Goal: Task Accomplishment & Management: Use online tool/utility

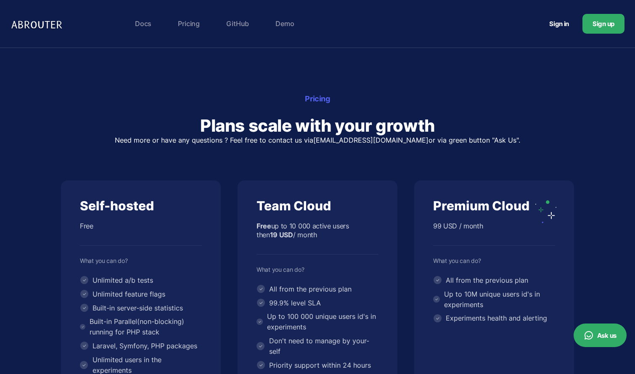
click at [280, 27] on link "Demo" at bounding box center [284, 23] width 27 height 17
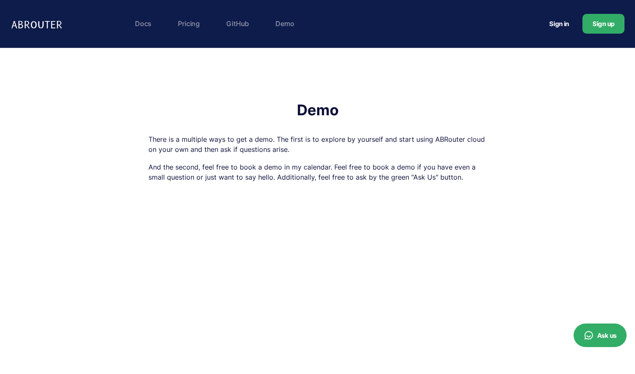
click at [143, 26] on link "Docs" at bounding box center [143, 23] width 25 height 17
click at [187, 26] on link "Pricing" at bounding box center [189, 23] width 30 height 17
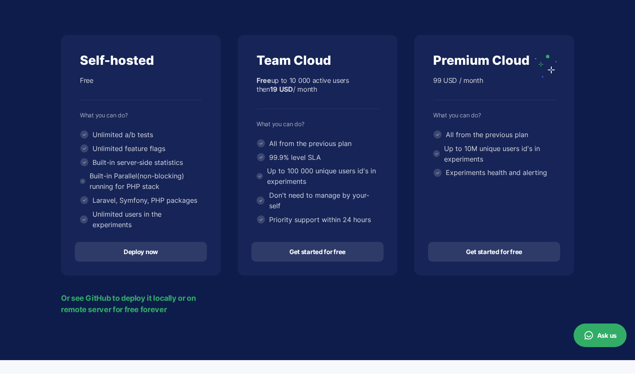
scroll to position [305, 0]
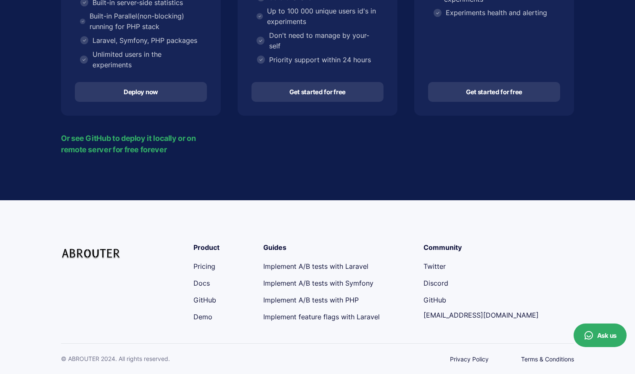
click at [309, 267] on link "Implement A/B tests with Laravel" at bounding box center [315, 266] width 105 height 8
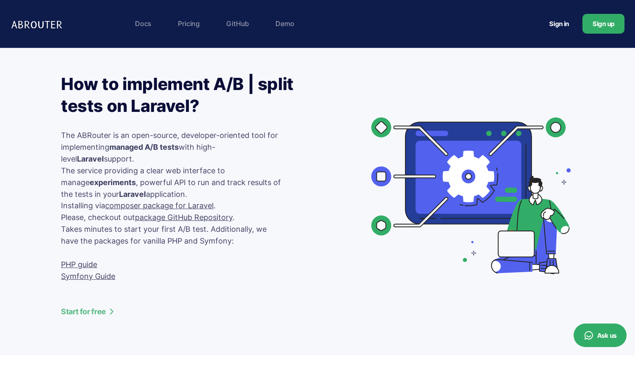
click at [57, 25] on img at bounding box center [38, 23] width 55 height 17
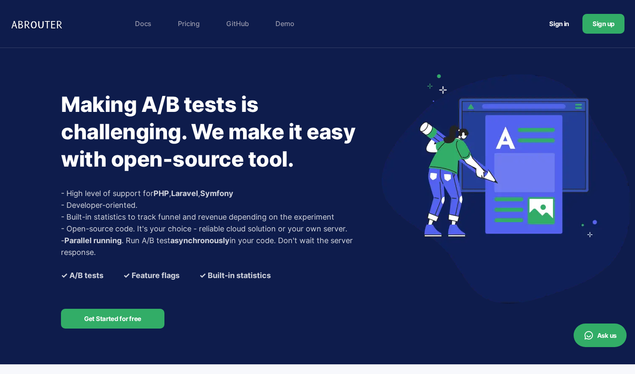
click at [236, 25] on link "GitHub" at bounding box center [237, 23] width 31 height 17
click at [141, 24] on link "Docs" at bounding box center [143, 23] width 25 height 17
click at [560, 29] on link "Sign in" at bounding box center [559, 24] width 40 height 16
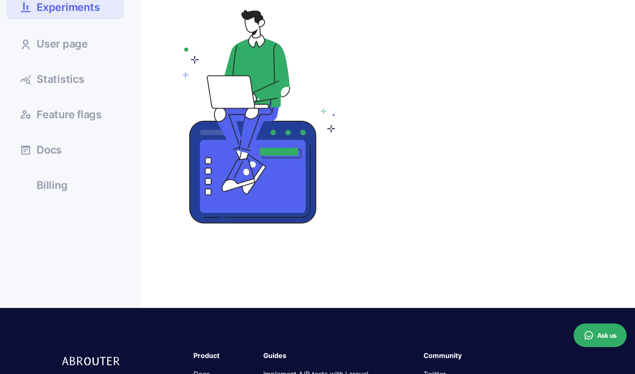
click at [55, 190] on span "Billing" at bounding box center [52, 185] width 31 height 11
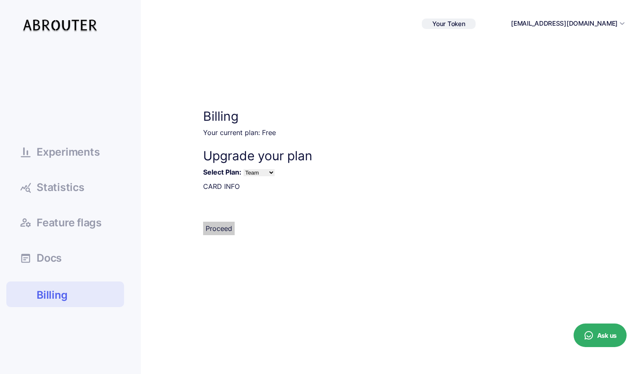
click at [71, 157] on span "Experiments" at bounding box center [68, 152] width 63 height 11
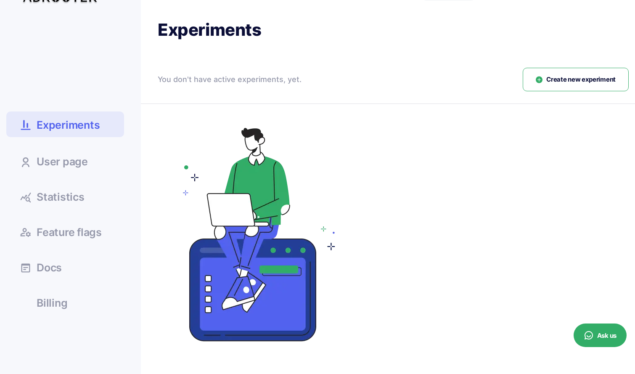
scroll to position [29, 0]
click at [552, 86] on button "Create new experiment" at bounding box center [576, 79] width 106 height 24
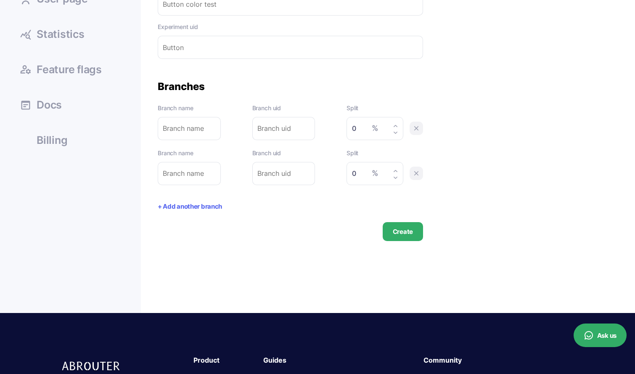
scroll to position [188, 0]
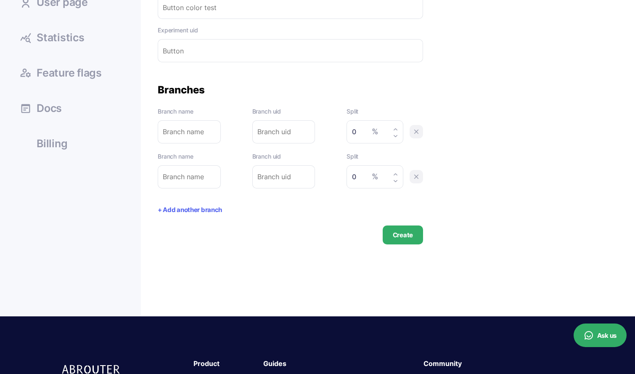
click at [396, 129] on icon at bounding box center [395, 129] width 5 height 5
click at [396, 135] on use at bounding box center [395, 136] width 4 height 2
type input "0"
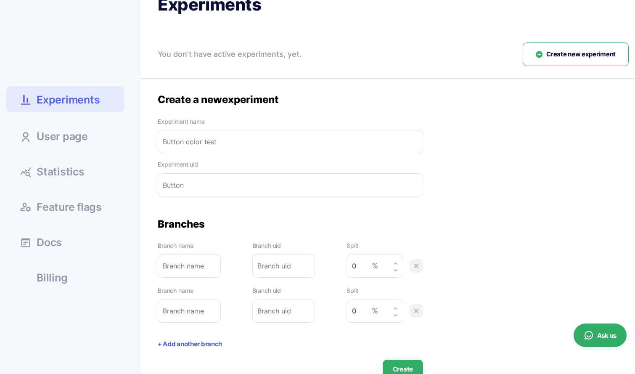
scroll to position [53, 0]
click at [94, 172] on link "Statistics" at bounding box center [65, 172] width 118 height 23
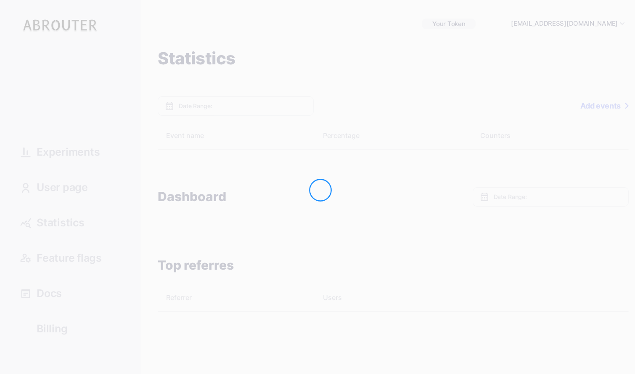
type input "[DATE] - [DATE]"
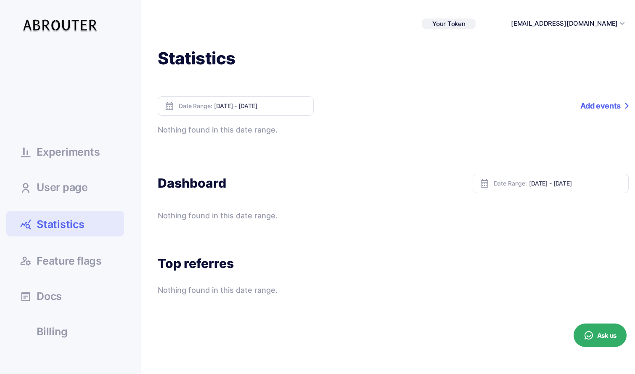
click at [87, 157] on span "Experiments" at bounding box center [68, 152] width 63 height 11
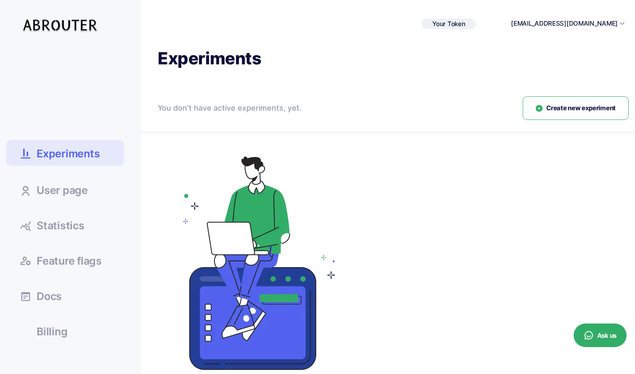
click at [618, 24] on div "[EMAIL_ADDRESS][DOMAIN_NAME]" at bounding box center [567, 24] width 113 height 10
click at [570, 111] on span "Create new experiment" at bounding box center [580, 108] width 69 height 10
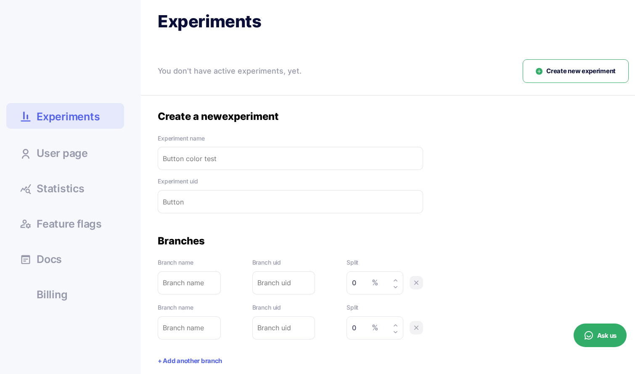
scroll to position [38, 0]
click at [61, 224] on span "Feature flags" at bounding box center [69, 223] width 65 height 11
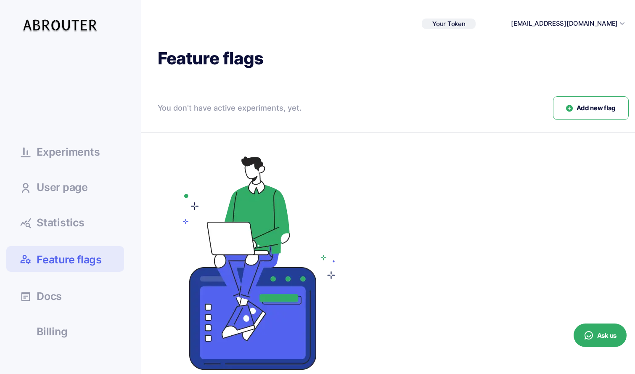
click at [465, 23] on span "Your Token" at bounding box center [448, 24] width 33 height 8
click at [465, 38] on div "fece5478934e237..." at bounding box center [441, 37] width 47 height 6
click at [479, 37] on icon at bounding box center [474, 36] width 8 height 5
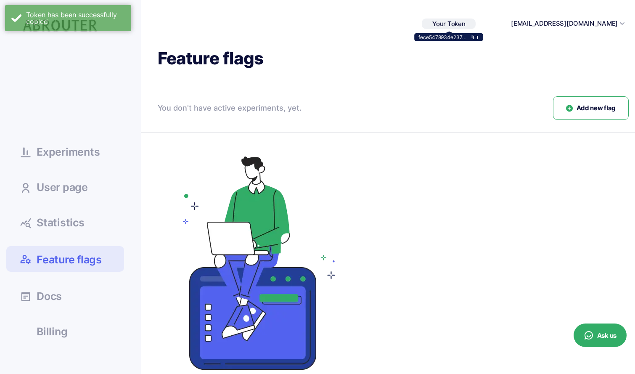
click at [87, 157] on span "Experiments" at bounding box center [68, 152] width 63 height 11
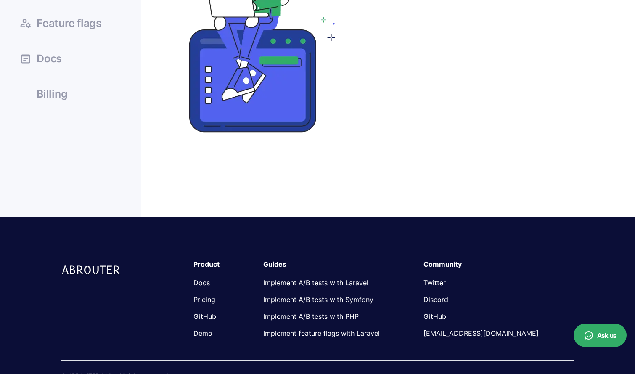
scroll to position [254, 0]
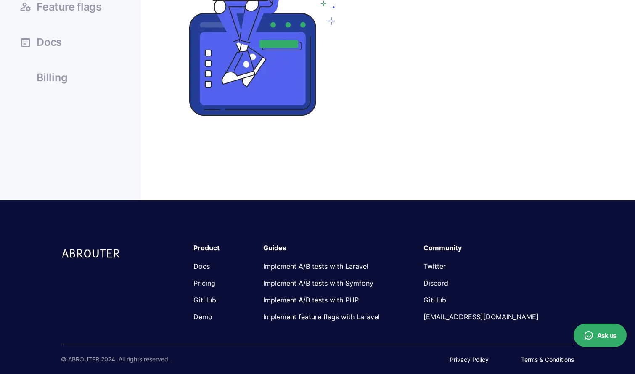
click at [43, 42] on span "Docs" at bounding box center [49, 42] width 25 height 11
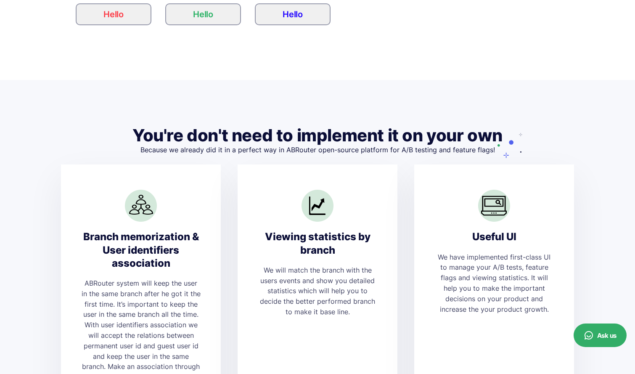
scroll to position [2517, 0]
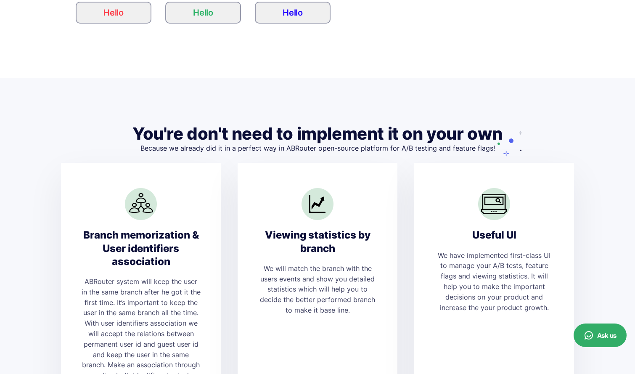
click at [303, 240] on div "Viewing statistics by branch" at bounding box center [317, 241] width 119 height 26
click at [320, 239] on div "Viewing statistics by branch" at bounding box center [317, 241] width 119 height 26
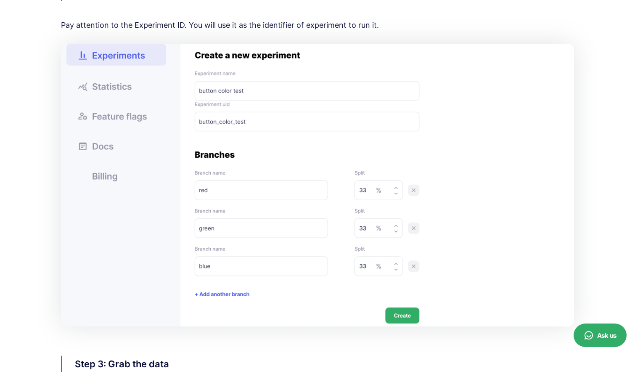
scroll to position [1008, 0]
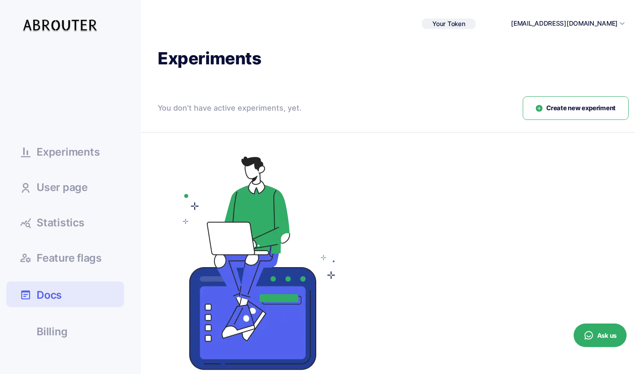
click at [77, 153] on span "Experiments" at bounding box center [68, 152] width 63 height 11
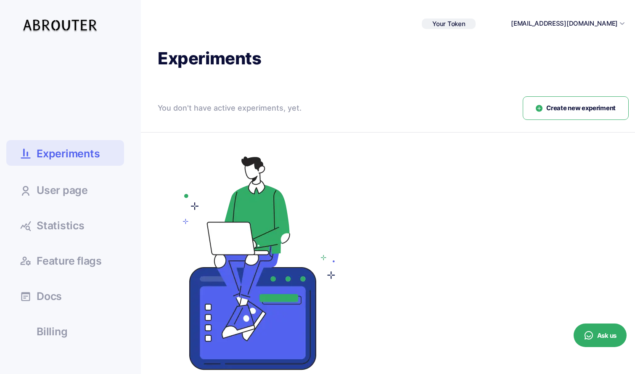
click at [543, 107] on button "Create new experiment" at bounding box center [576, 108] width 106 height 24
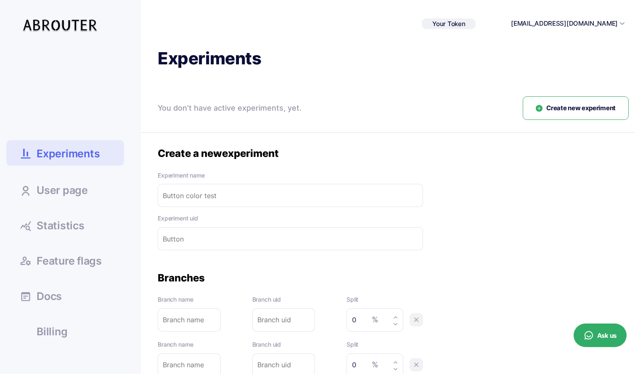
click at [215, 192] on input "text" at bounding box center [290, 195] width 265 height 23
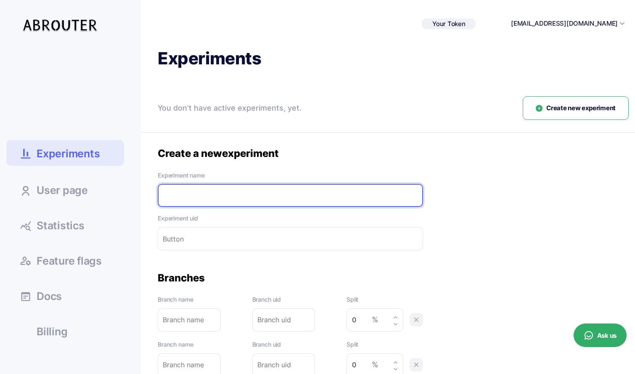
type input "W"
type input "We"
type input "Web"
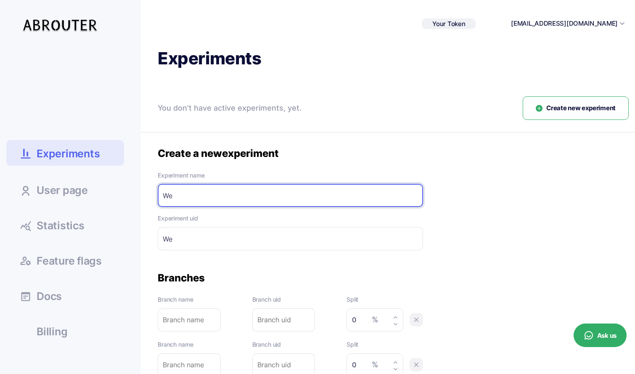
type input "Web"
type input "Webs"
type input "Websi"
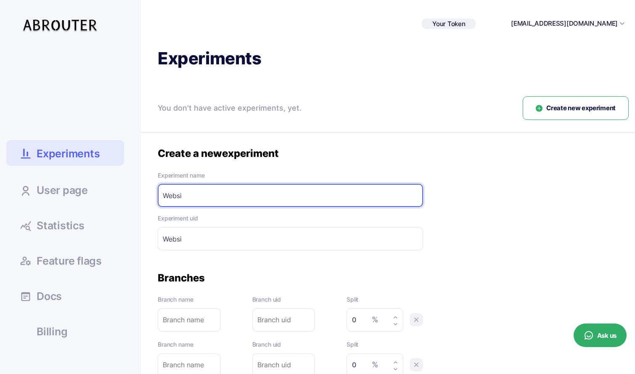
type input "Websit"
type input "Website"
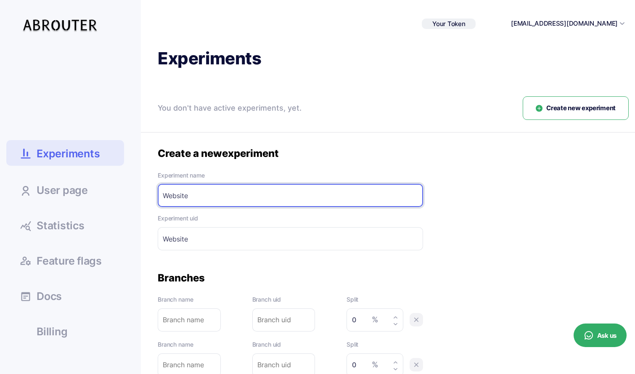
type input "Website-"
type input "Website G"
type input "Website-G"
type input "Website Gr"
type input "Website-Gr"
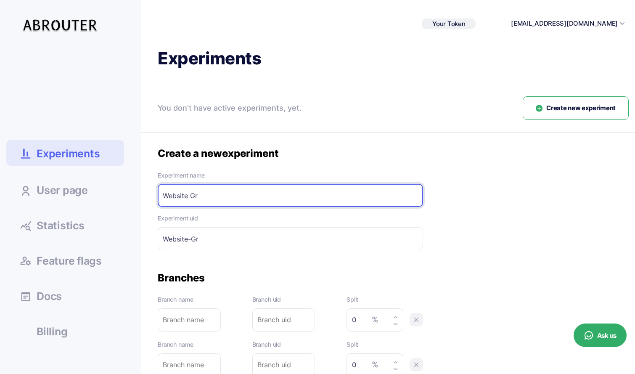
type input "Website Gro"
type input "Website-Gro"
type input "Website Grow"
type input "Website-Grow"
type input "Website Grown"
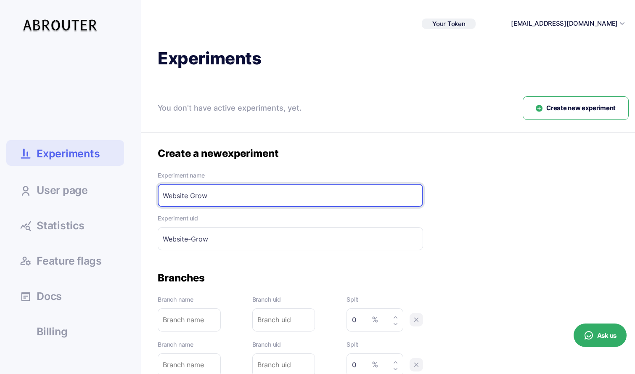
type input "Website-Grown"
type input "Website Grow"
type input "Website-Grow"
type input "Website Gro"
type input "Website-Gro"
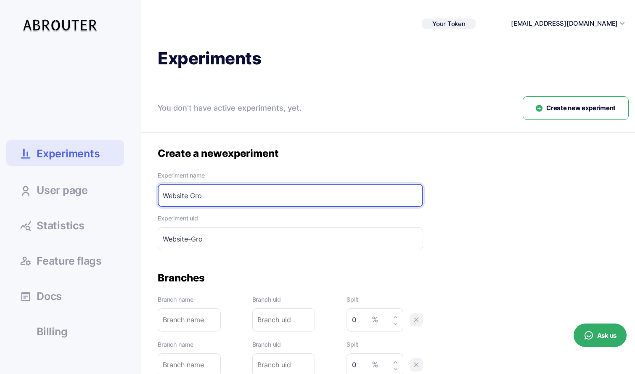
type input "Website Gr"
type input "Website-Gr"
type input "Website Gro"
type input "Website-Gro"
type input "Website Grow"
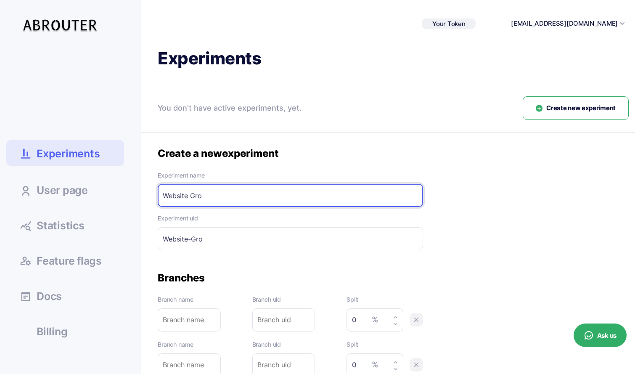
type input "Website-Grow"
type input "Website Growt"
type input "Website-Growt"
type input "Website Growth"
type input "Website-Growth"
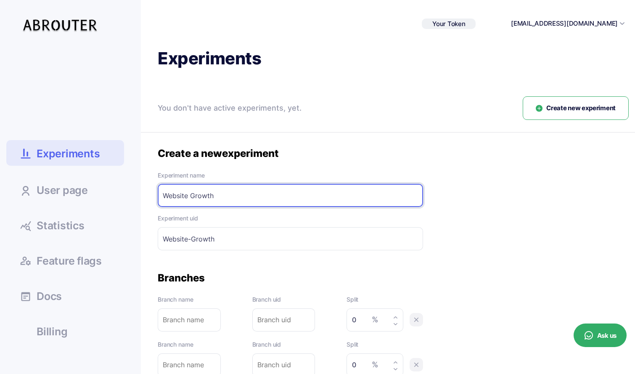
type input "Website Growth"
type input "Website-Growth-"
type input "Website Growth H"
type input "Website-Growth-H"
type input "Website Growth He"
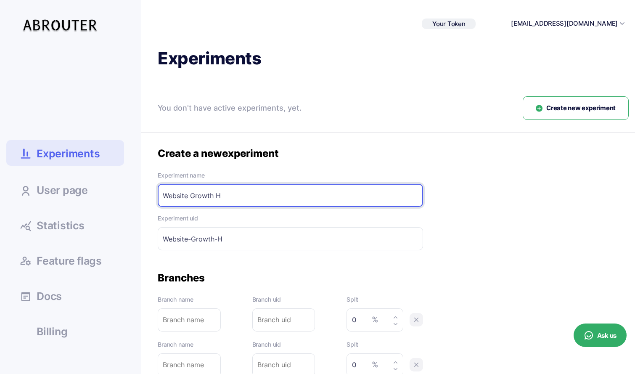
type input "Website-Growth-He"
type input "Website Growth Hea"
type input "Website-Growth-Hea"
type input "Website Growth Head"
type input "Website-Growth-Head"
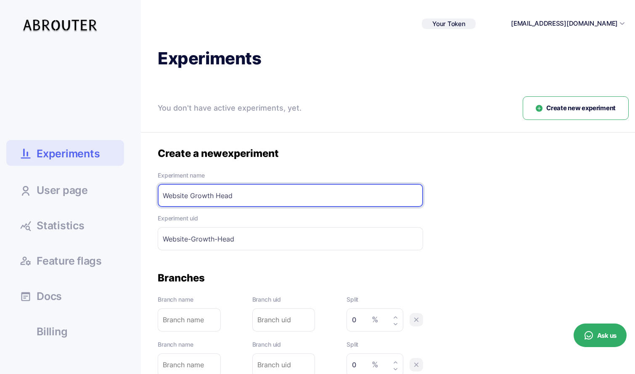
type input "Website Growth Headl"
type input "Website-Growth-Headl"
type input "Website Growth Headli"
type input "Website-Growth-Headli"
type input "Website Growth Headlin"
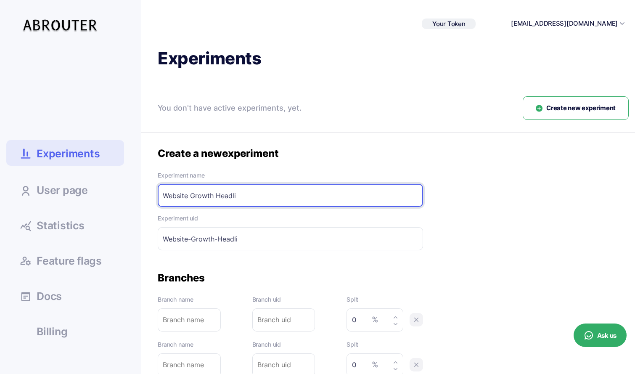
type input "Website-Growth-Headlin"
type input "Website Growth Headline"
type input "Website-Growth-Headline"
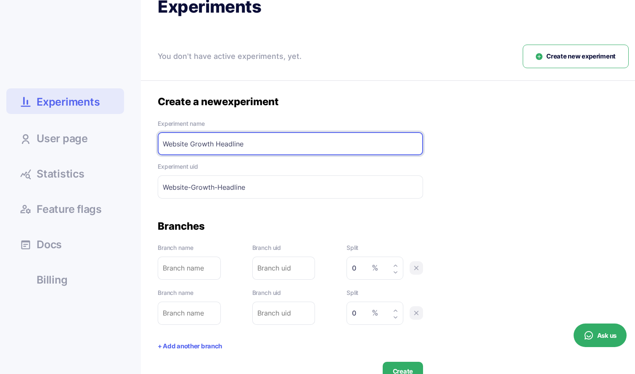
scroll to position [54, 0]
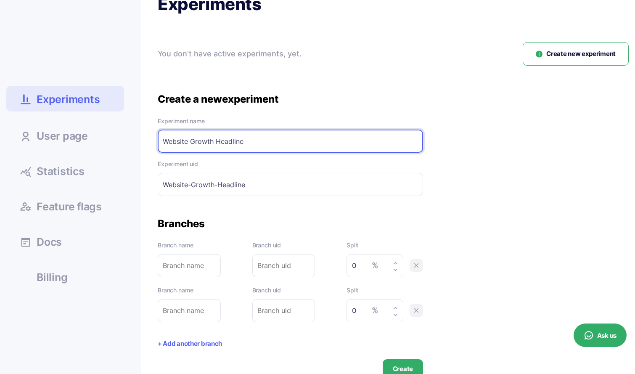
type input "Website Growth Headline"
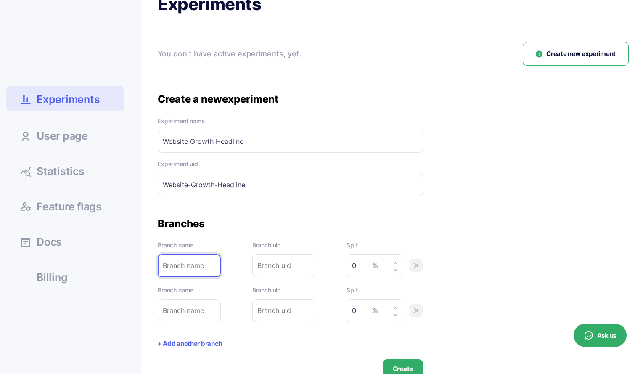
click at [190, 264] on input "text" at bounding box center [189, 265] width 63 height 23
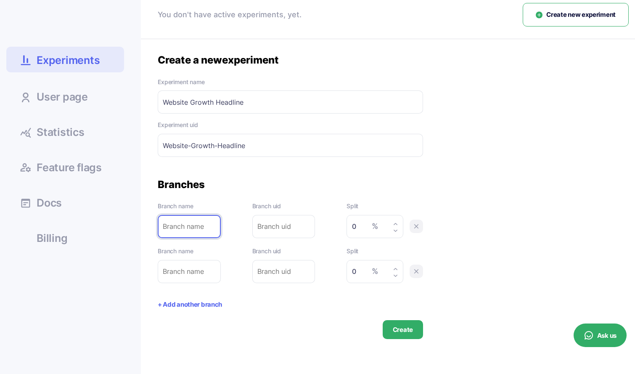
scroll to position [111, 0]
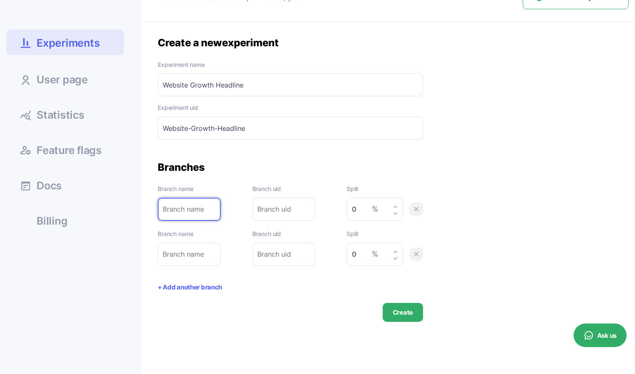
click at [181, 212] on input "text" at bounding box center [189, 209] width 63 height 23
click at [194, 213] on input "text" at bounding box center [189, 209] width 63 height 23
type input "H"
type input "He"
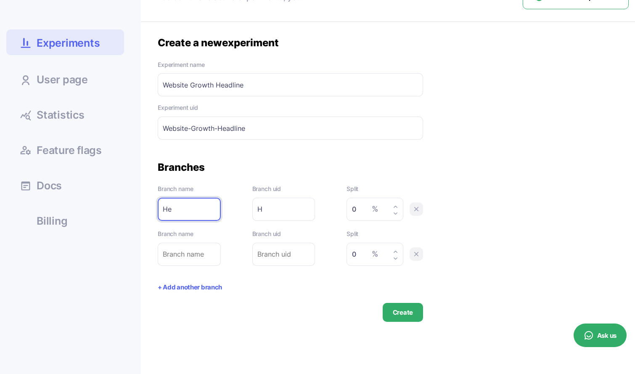
type input "He"
type input "Hea"
type input "Head"
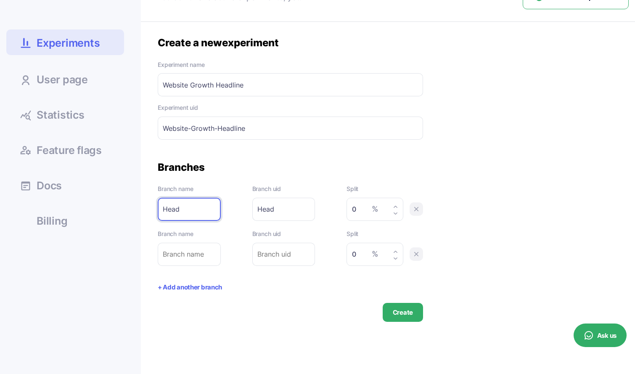
type input "Headl"
type input "Headli"
type input "Headlin"
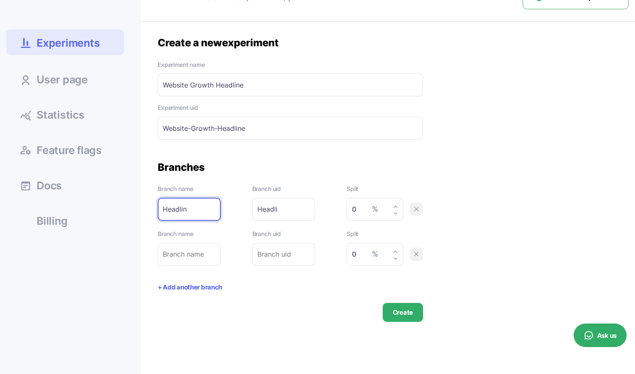
type input "Headlin"
type input "Headline"
type input "Headline1"
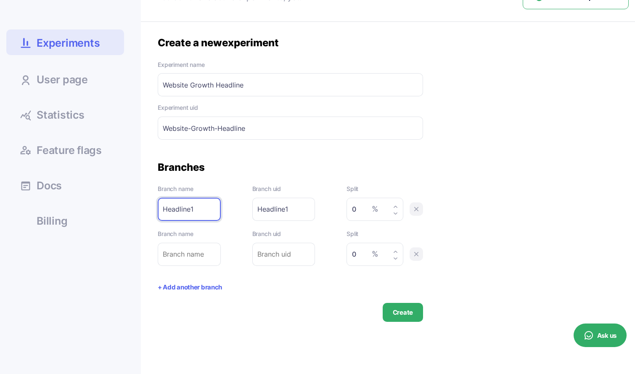
type input "Headline1"
click at [179, 258] on input "text" at bounding box center [189, 254] width 63 height 23
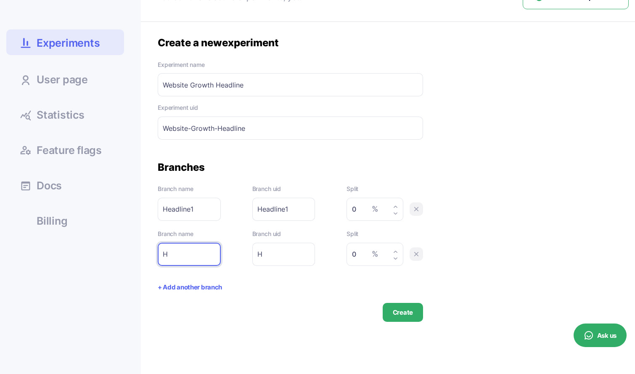
type input "H"
type input "He"
type input "Hea"
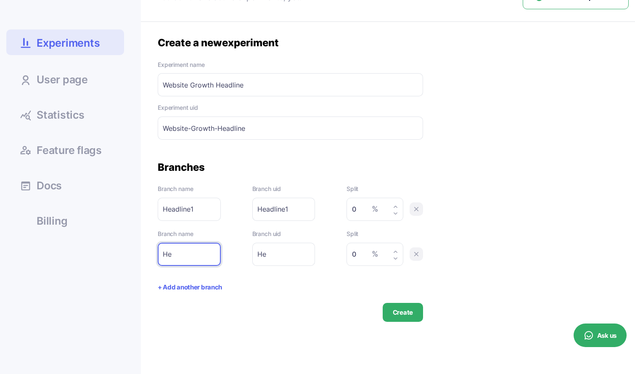
type input "Hea"
type input "Head"
type input "Headl"
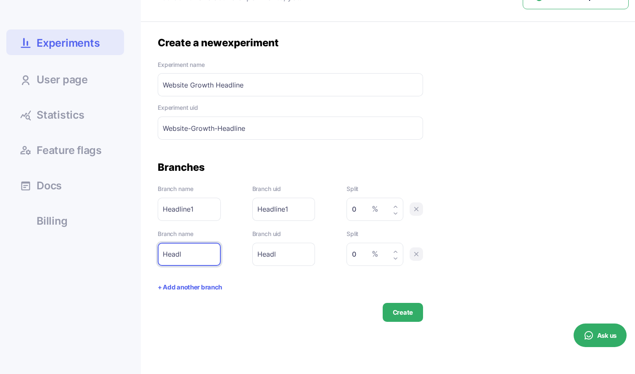
type input "Headli"
type input "Headlin"
type input "Headline"
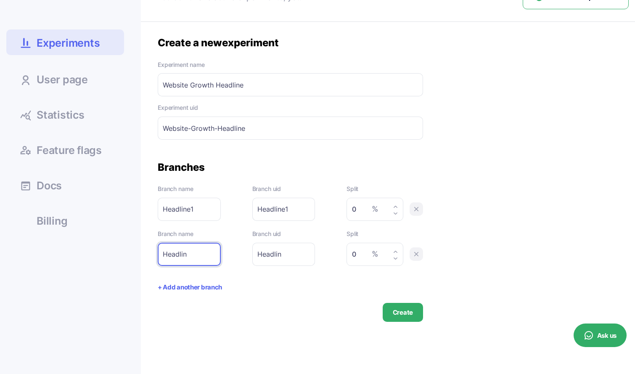
type input "Headline"
type input "Headline2"
drag, startPoint x: 363, startPoint y: 209, endPoint x: 344, endPoint y: 209, distance: 18.9
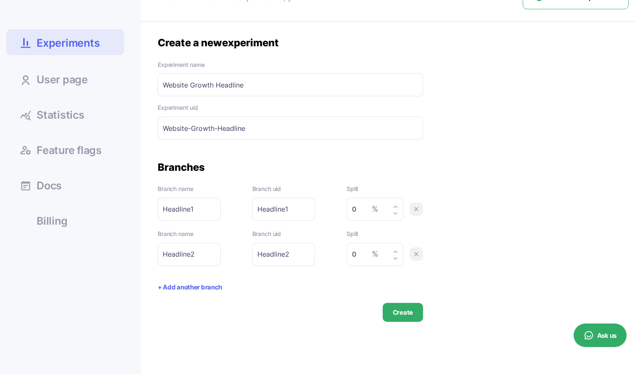
click at [344, 209] on div "Branch name Headline1 Please enter branch name. Branch uid Headline1 Please ent…" at bounding box center [290, 202] width 265 height 37
type input "50"
click at [361, 253] on input "0" at bounding box center [372, 254] width 41 height 12
type input "50"
click at [404, 313] on button "Create" at bounding box center [403, 312] width 40 height 19
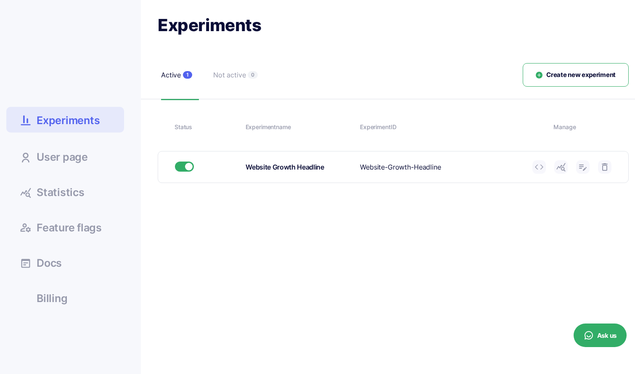
scroll to position [33, 0]
click at [538, 166] on icon at bounding box center [539, 167] width 10 height 10
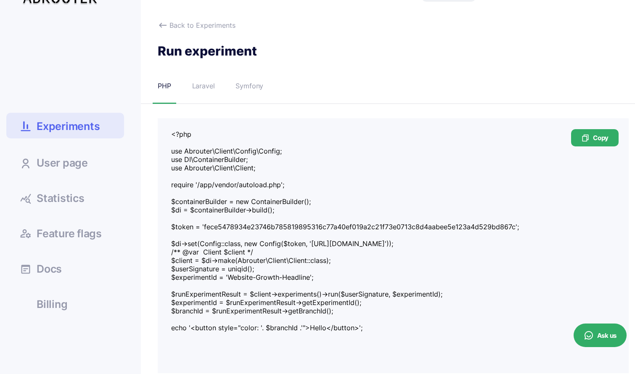
scroll to position [30, 0]
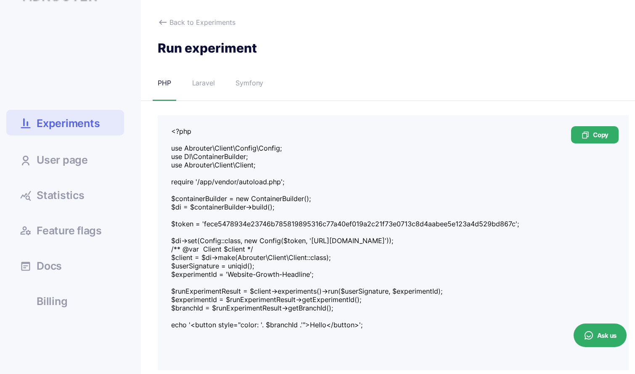
click at [209, 87] on div "Laravel" at bounding box center [203, 83] width 23 height 11
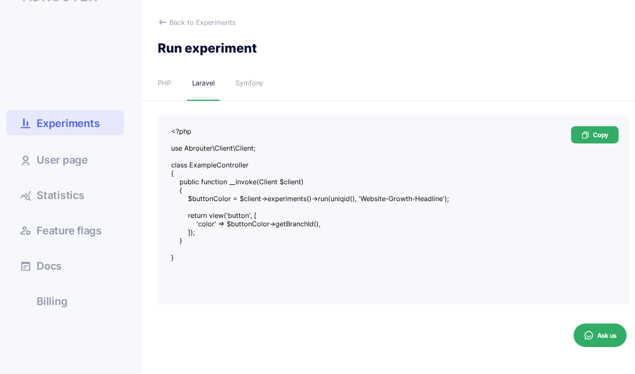
click at [259, 87] on div "Symfony" at bounding box center [249, 83] width 28 height 11
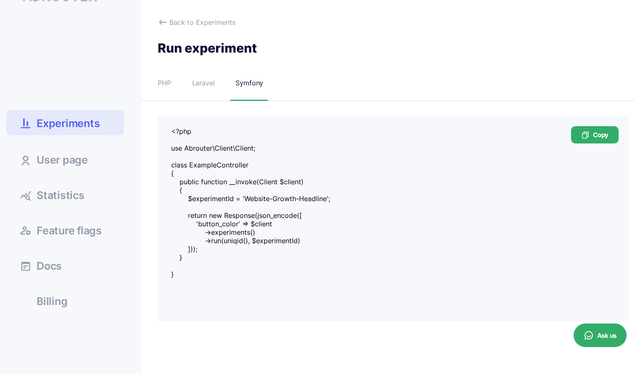
click at [167, 87] on div "PHP" at bounding box center [164, 83] width 13 height 11
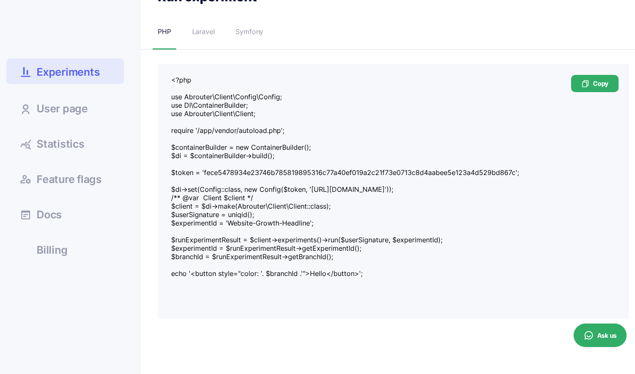
scroll to position [82, 0]
click at [87, 77] on span "Experiments" at bounding box center [68, 71] width 63 height 15
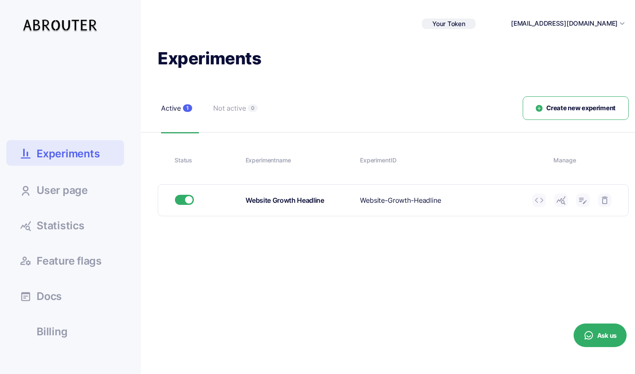
click at [560, 200] on use at bounding box center [560, 200] width 9 height 8
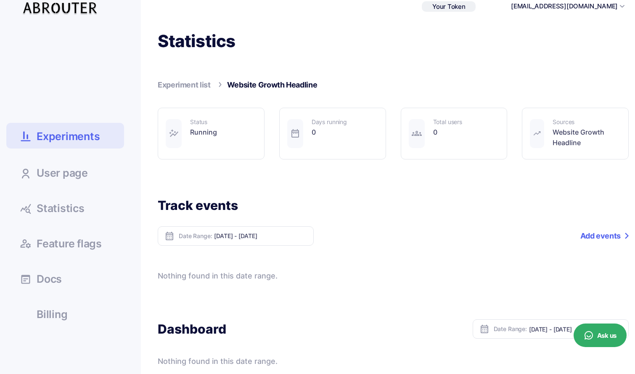
scroll to position [14, 0]
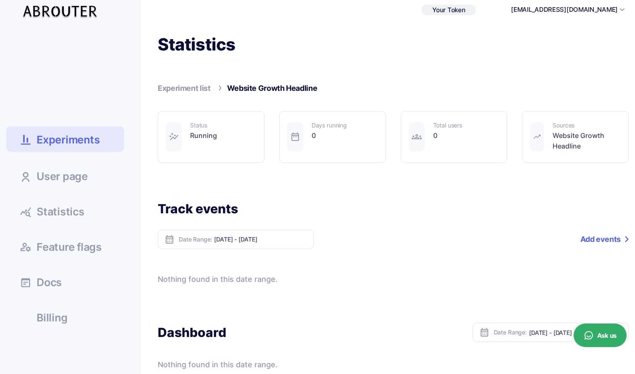
click at [83, 138] on span "Experiments" at bounding box center [68, 139] width 63 height 15
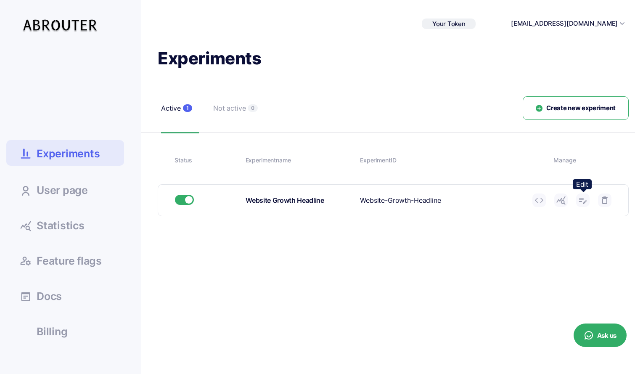
click at [585, 201] on use at bounding box center [583, 201] width 8 height 6
type input "Website Growth Headline"
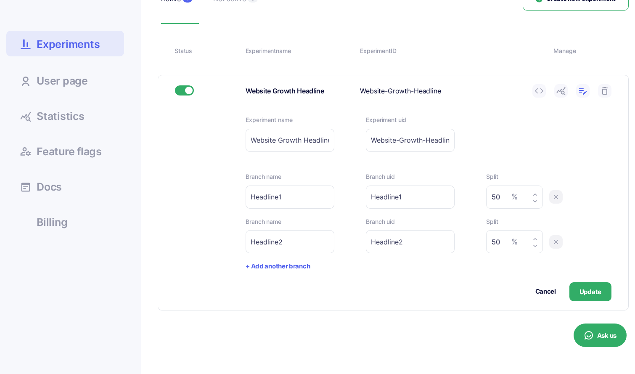
scroll to position [113, 0]
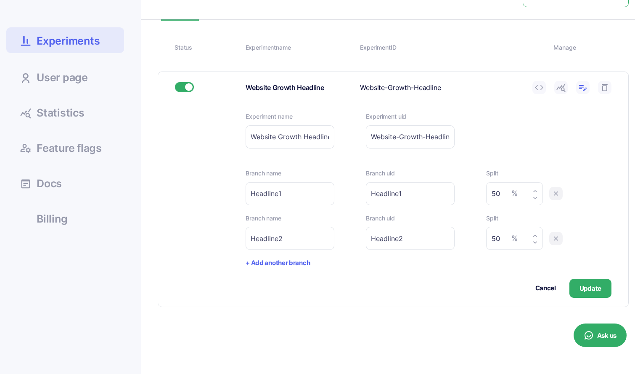
click at [536, 89] on use at bounding box center [539, 87] width 8 height 5
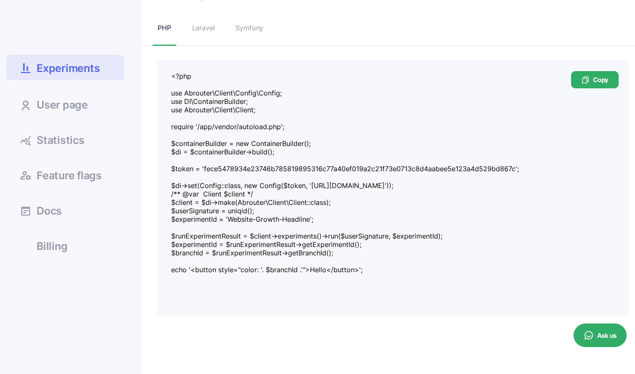
scroll to position [86, 0]
click at [279, 269] on textarea "<?php use Abrouter\Client\Config\Config; use DI\ContainerBuilder; use Abrouter\…" at bounding box center [393, 173] width 444 height 205
drag, startPoint x: 283, startPoint y: 266, endPoint x: 325, endPoint y: 266, distance: 41.6
click at [325, 266] on textarea "<?php use Abrouter\Client\Config\Config; use DI\ContainerBuilder; use Abrouter\…" at bounding box center [393, 173] width 444 height 205
click at [338, 265] on textarea "<?php use Abrouter\Client\Config\Config; use DI\ContainerBuilder; use Abrouter\…" at bounding box center [393, 173] width 444 height 205
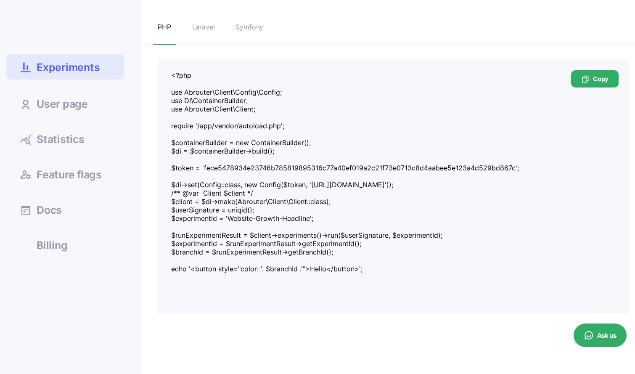
click at [67, 107] on span "User page" at bounding box center [62, 104] width 51 height 11
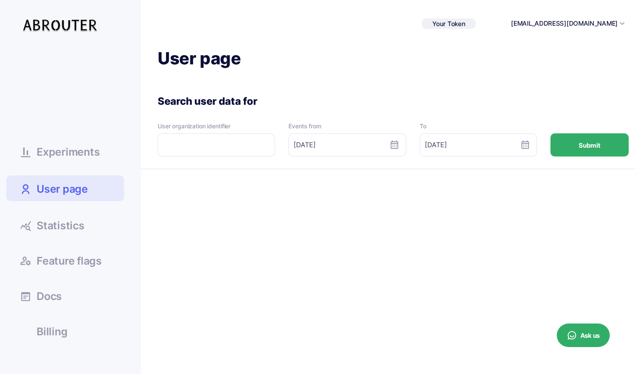
click at [60, 224] on span "Statistics" at bounding box center [61, 225] width 48 height 11
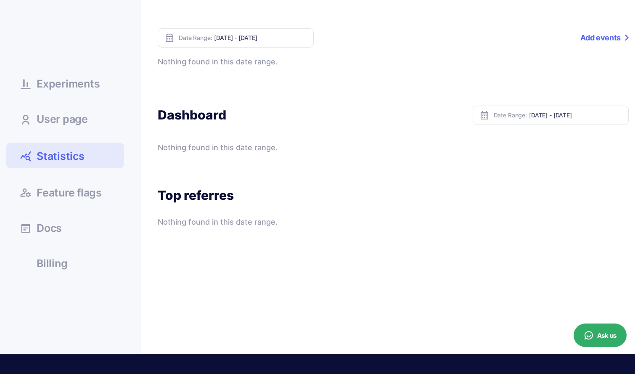
scroll to position [74, 0]
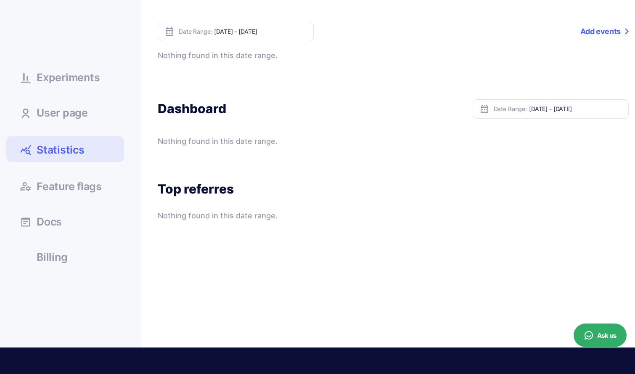
click at [80, 187] on span "Feature flags" at bounding box center [69, 186] width 65 height 11
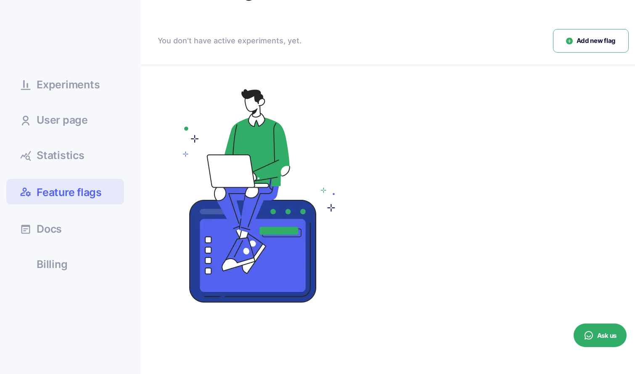
scroll to position [77, 0]
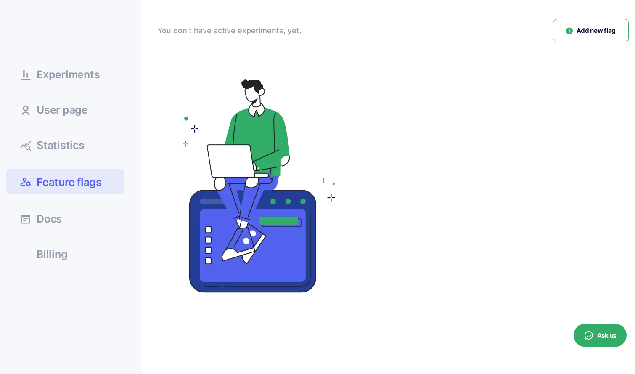
click at [83, 83] on link "Experiments" at bounding box center [65, 74] width 118 height 23
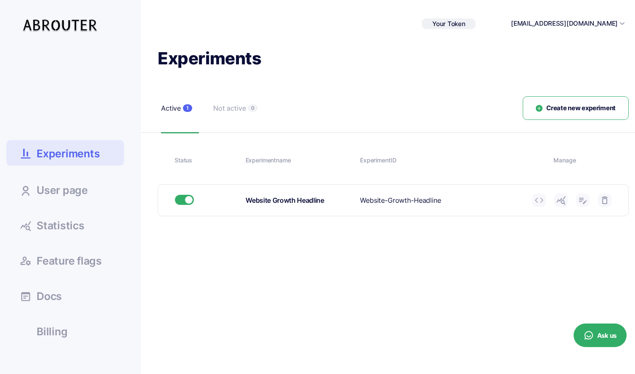
click at [582, 202] on icon at bounding box center [583, 200] width 10 height 10
type input "Website Growth Headline"
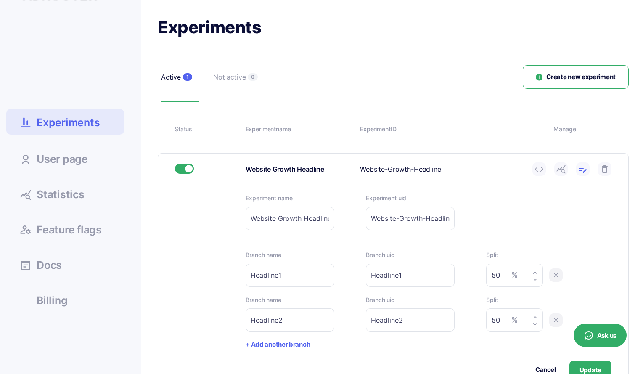
scroll to position [26, 0]
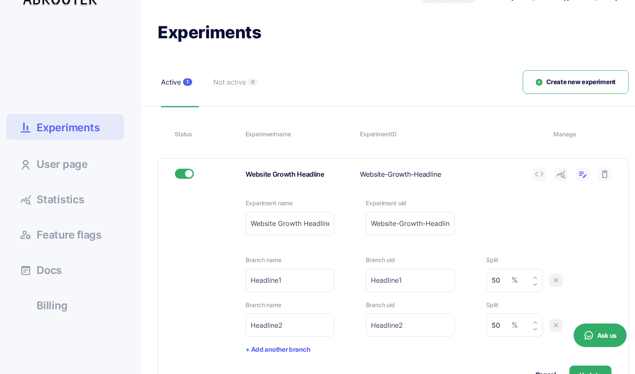
click at [193, 137] on div "Status" at bounding box center [206, 133] width 65 height 9
click at [261, 137] on div "Experiment name" at bounding box center [299, 133] width 108 height 9
click at [373, 134] on div "Experiment ID" at bounding box center [453, 133] width 187 height 9
click at [564, 128] on div "Status Experiment name Experiment ID Manage" at bounding box center [393, 134] width 471 height 27
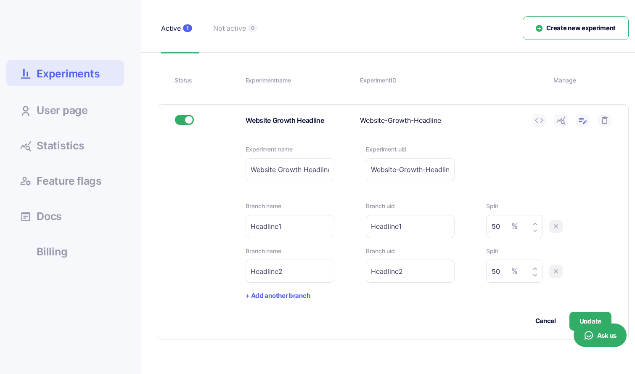
scroll to position [79, 0]
click at [605, 119] on icon at bounding box center [604, 121] width 10 height 10
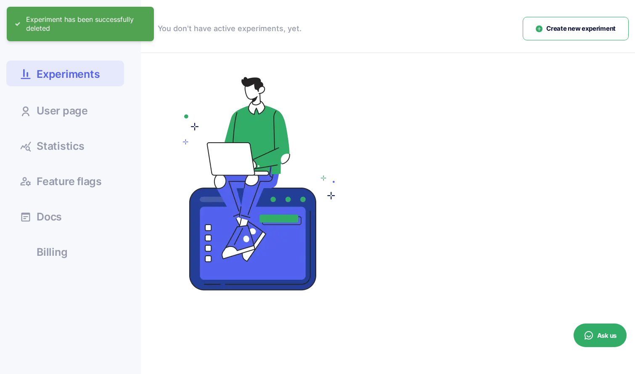
click at [579, 33] on span "Create new experiment" at bounding box center [580, 29] width 69 height 10
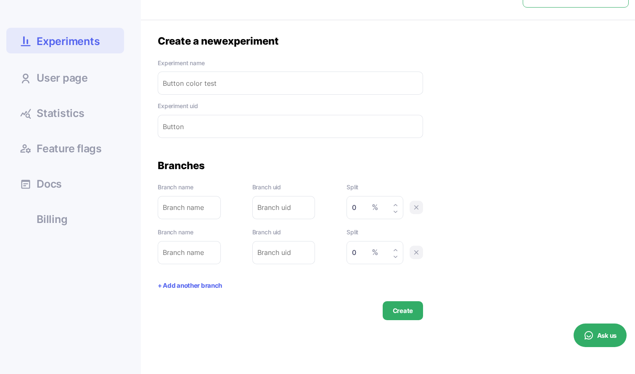
scroll to position [113, 0]
click at [196, 287] on button "+ Add another branch" at bounding box center [190, 285] width 64 height 10
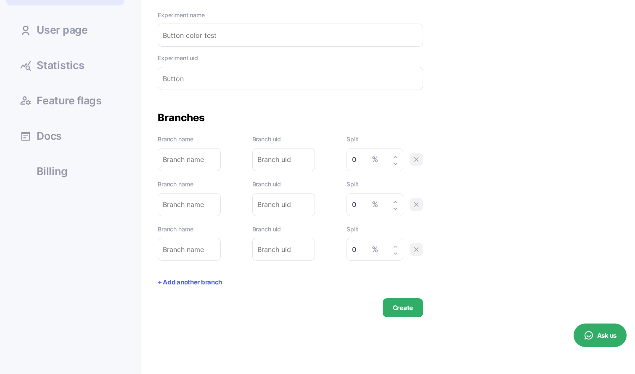
scroll to position [174, 0]
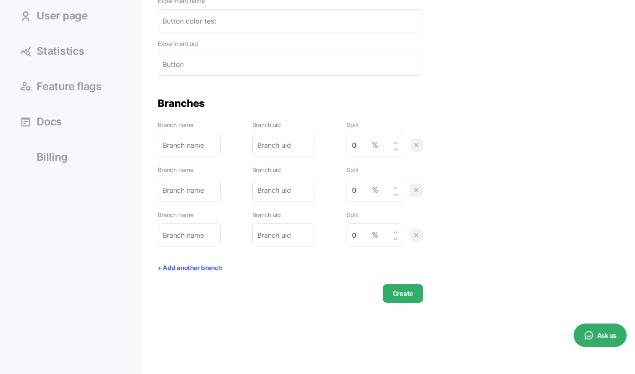
click at [418, 236] on icon at bounding box center [416, 235] width 8 height 8
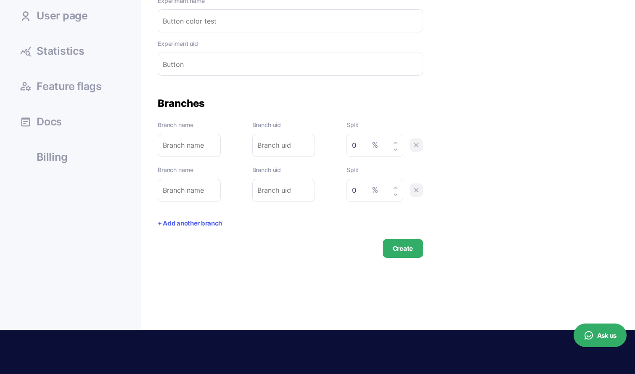
click at [417, 194] on icon at bounding box center [416, 190] width 8 height 8
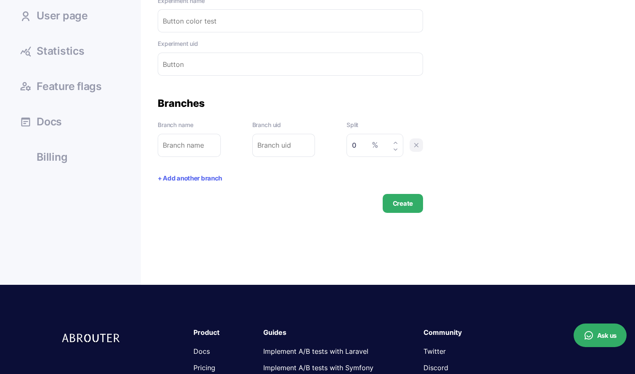
click at [204, 176] on button "+ Add another branch" at bounding box center [190, 179] width 64 height 10
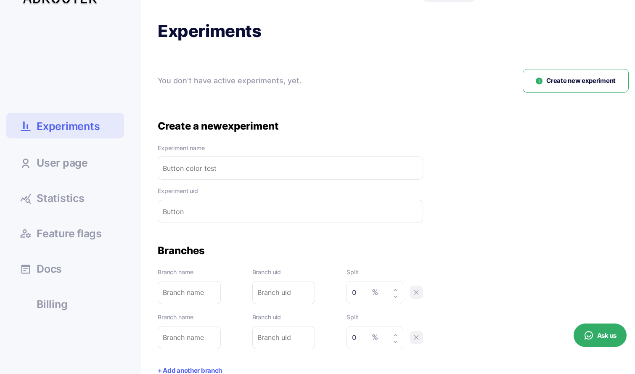
scroll to position [23, 0]
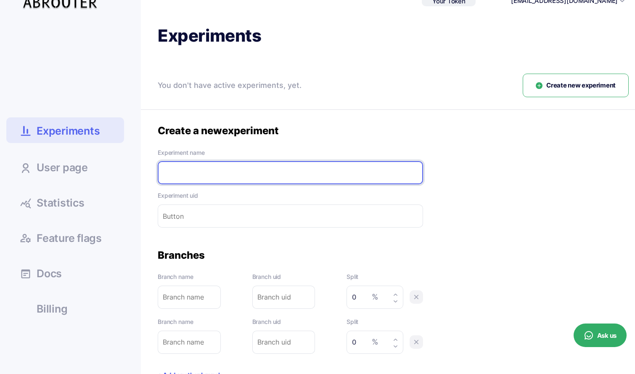
click at [240, 176] on input "text" at bounding box center [290, 172] width 265 height 23
type input "H"
type input "He"
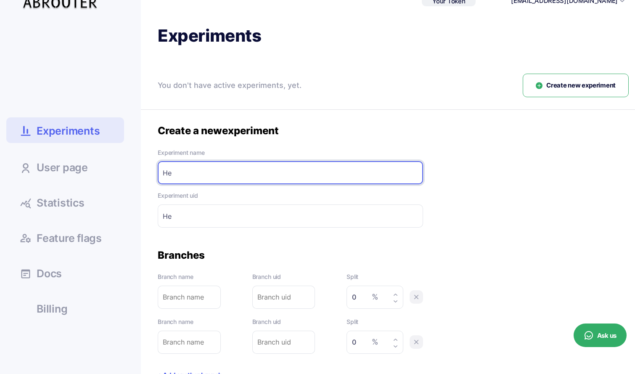
type input "Hea"
type input "Head"
type input "Headl"
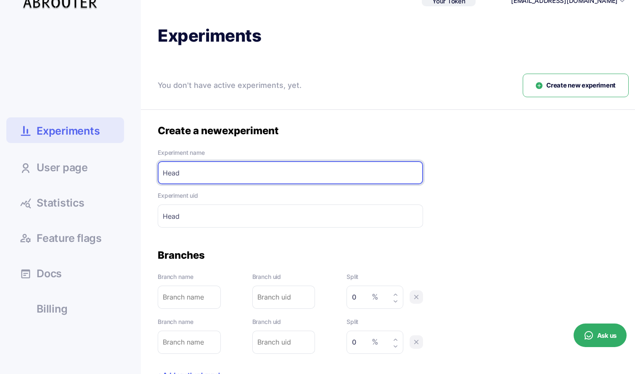
type input "Headl"
type input "Headli"
type input "Headlin"
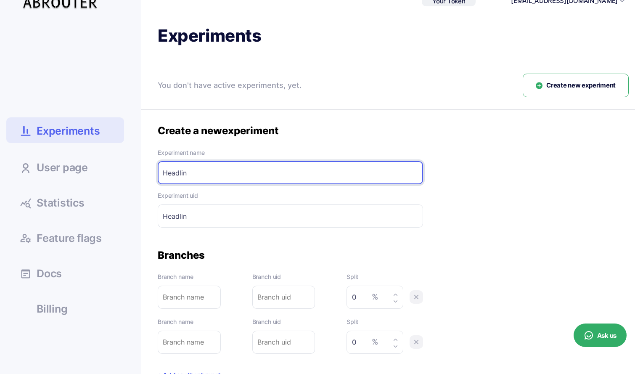
type input "Headline"
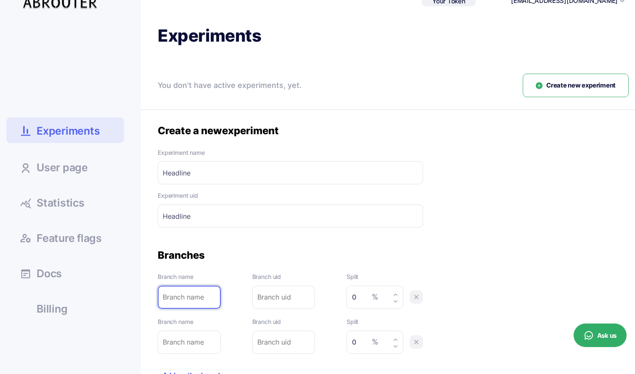
type input "H"
type input "He"
type input "Hea"
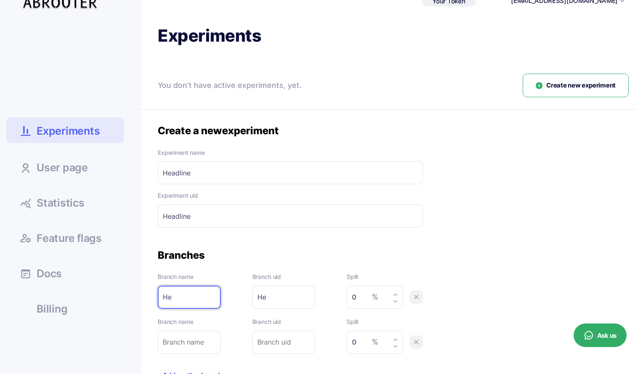
type input "Hea"
type input "Head"
type input "Headl"
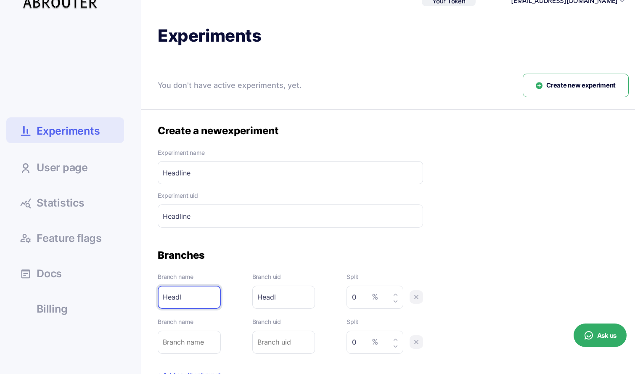
type input "Headli"
type input "Headlin"
type input "Headline"
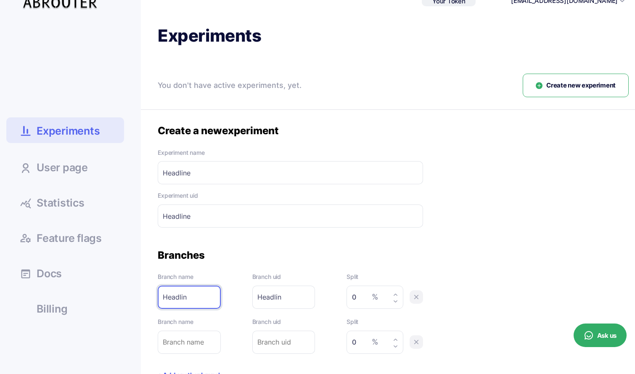
type input "Headline"
type input "Headline-"
type input "Headline A"
type input "Headline-A"
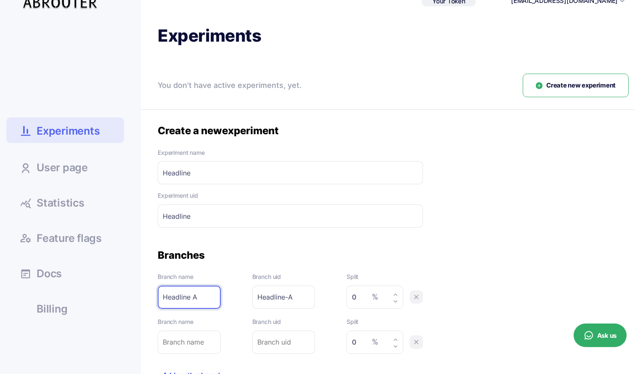
type input "Headline A"
type input "50"
type input "H"
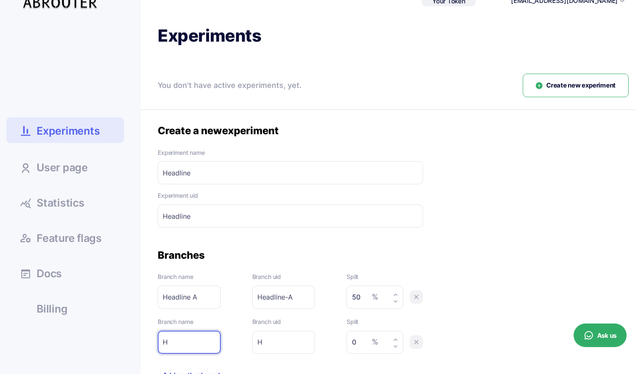
type input "He"
type input "Hea"
type input "Head"
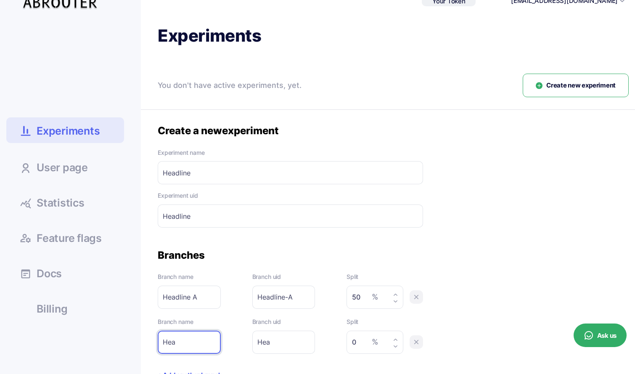
type input "Head"
type input "Headl"
type input "Headli"
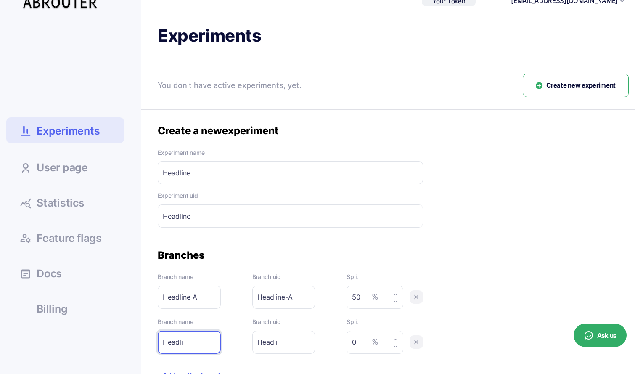
type input "Headlin"
type input "Headline"
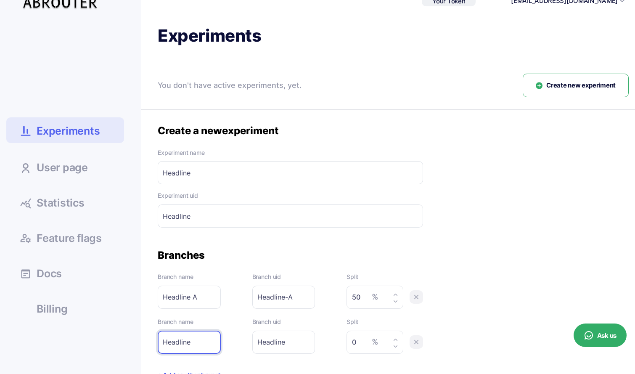
type input "Headline-"
type input "Headline B"
type input "Headline-B"
type input "Headline B"
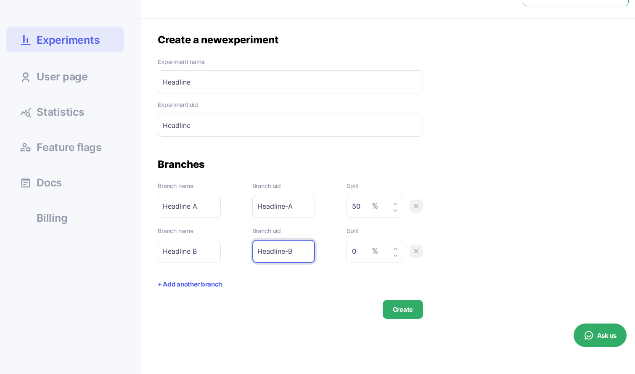
scroll to position [114, 0]
click at [406, 313] on button "Create" at bounding box center [403, 308] width 40 height 19
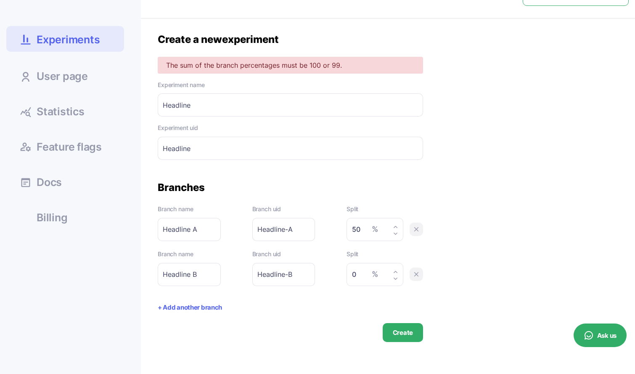
click at [358, 276] on input "0" at bounding box center [372, 274] width 41 height 12
type input "50"
click at [402, 331] on button "Create" at bounding box center [403, 332] width 40 height 19
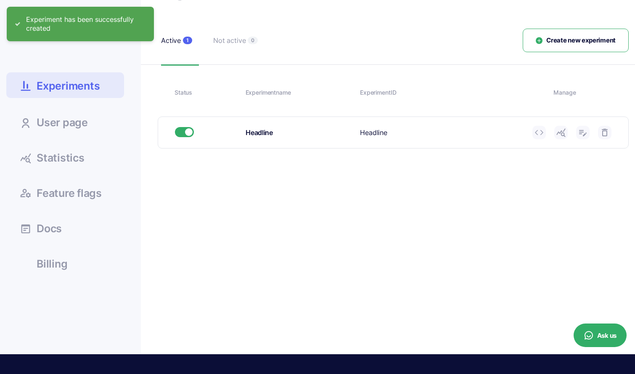
scroll to position [65, 0]
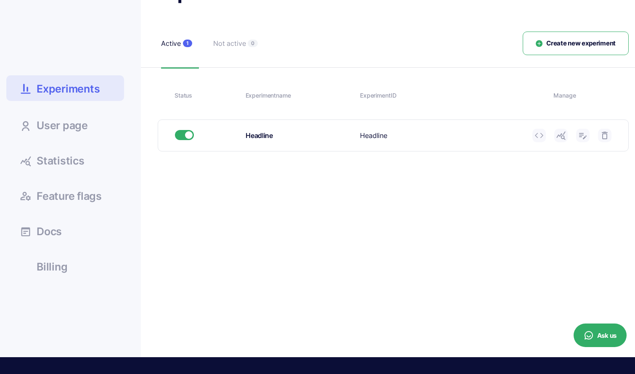
click at [540, 136] on icon at bounding box center [539, 135] width 10 height 10
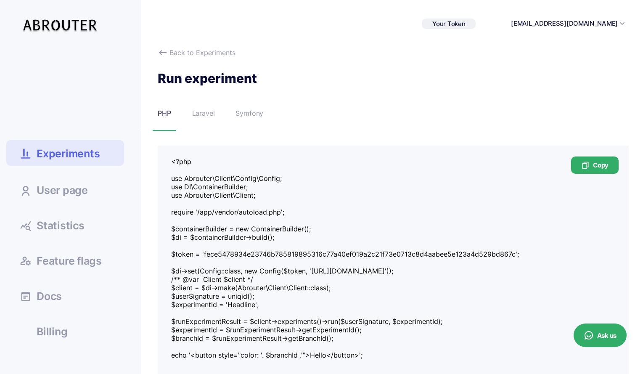
click at [465, 24] on span "Your Token" at bounding box center [448, 24] width 33 height 8
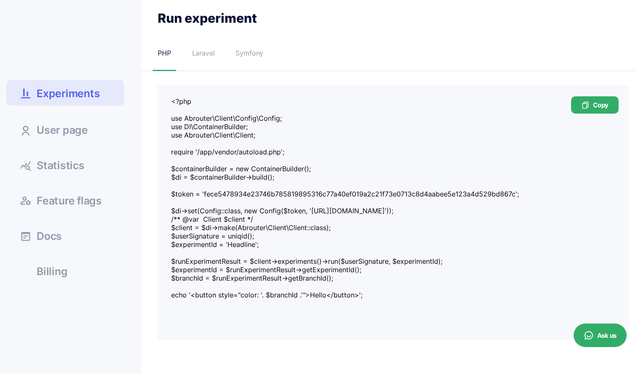
scroll to position [61, 0]
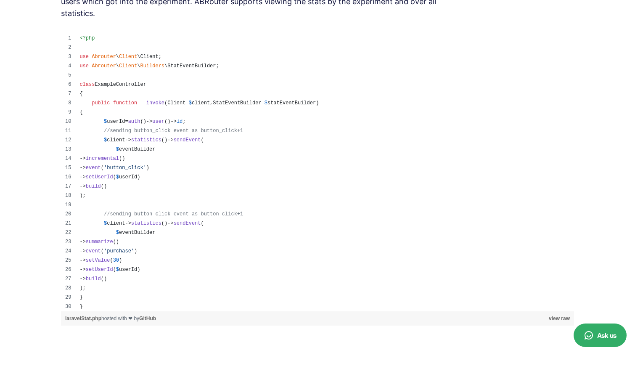
scroll to position [3070, 0]
